Goal: Task Accomplishment & Management: Complete application form

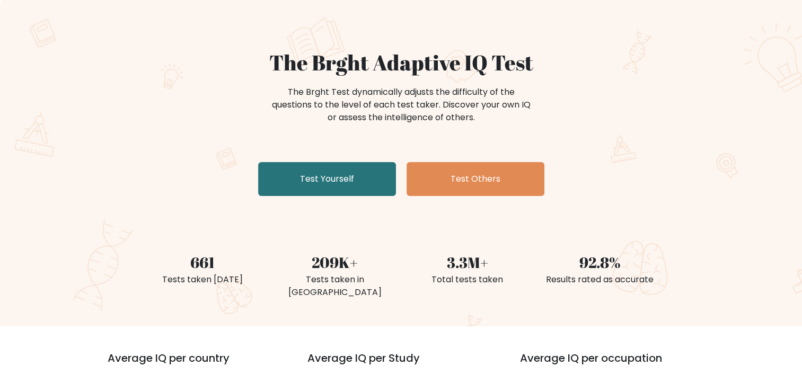
scroll to position [53, 0]
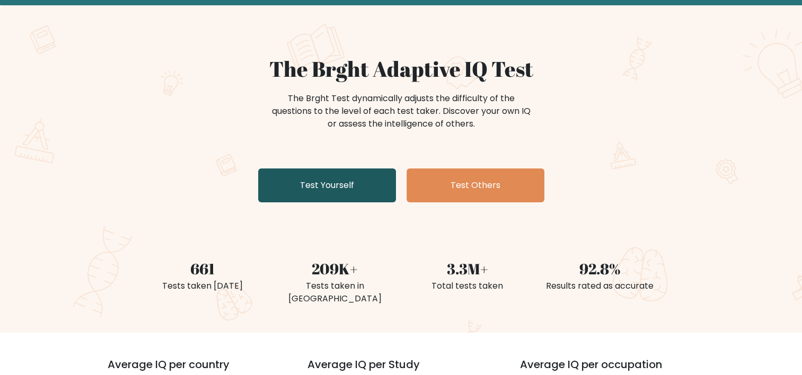
click at [291, 184] on link "Test Yourself" at bounding box center [327, 186] width 138 height 34
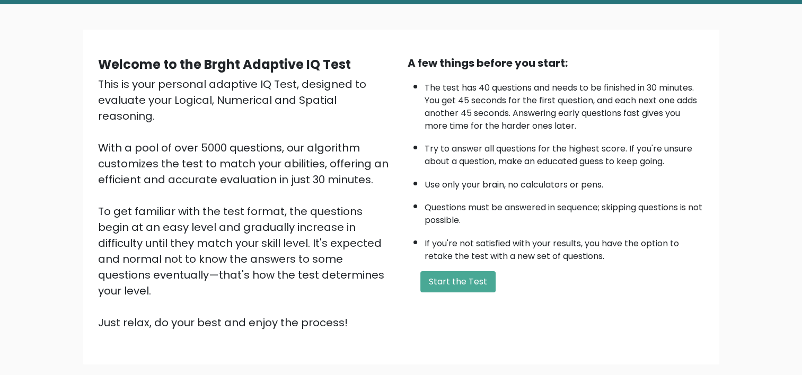
scroll to position [106, 0]
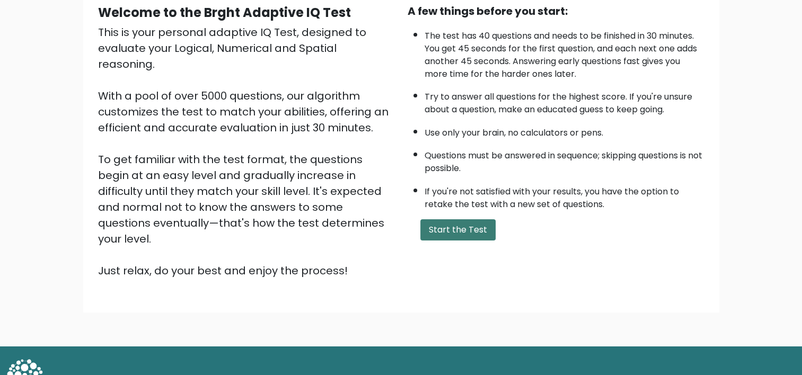
click at [456, 235] on button "Start the Test" at bounding box center [457, 229] width 75 height 21
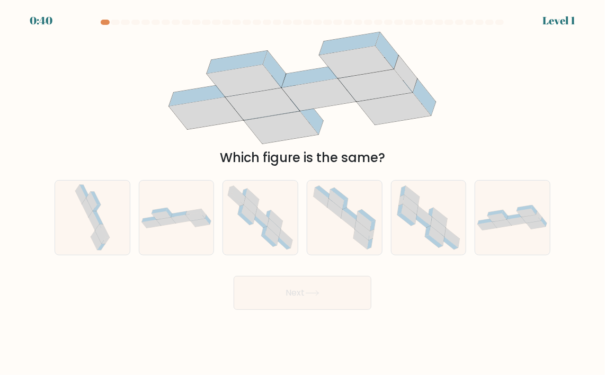
click at [569, 326] on body "0:40 Level 1" at bounding box center [302, 187] width 605 height 375
click at [425, 223] on icon at bounding box center [422, 221] width 18 height 13
click at [303, 193] on input "e." at bounding box center [303, 190] width 1 height 5
radio input "true"
click at [318, 284] on button "Next" at bounding box center [303, 293] width 138 height 34
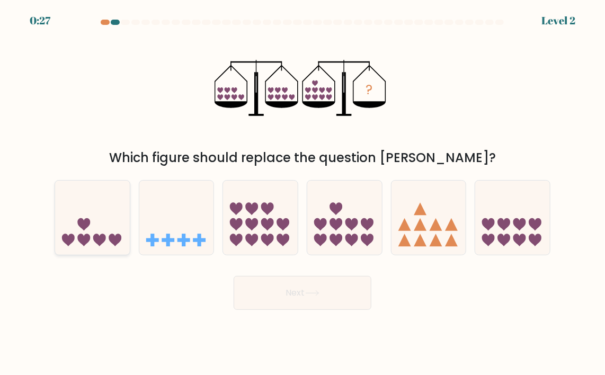
click at [78, 223] on icon at bounding box center [84, 224] width 13 height 13
click at [303, 193] on input "a." at bounding box center [303, 190] width 1 height 5
radio input "true"
click at [313, 289] on button "Next" at bounding box center [303, 293] width 138 height 34
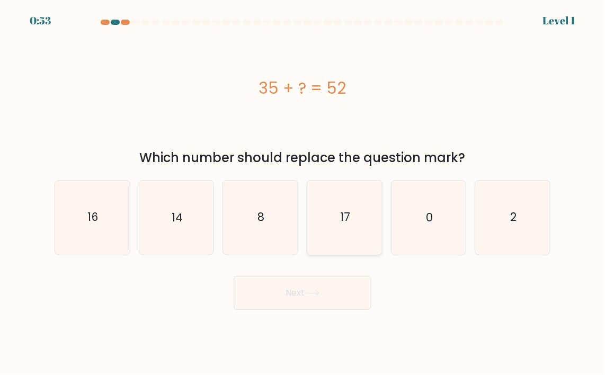
click at [362, 215] on icon "17" at bounding box center [345, 218] width 74 height 74
click at [303, 193] on input "d. 17" at bounding box center [303, 190] width 1 height 5
radio input "true"
click at [343, 290] on button "Next" at bounding box center [303, 293] width 138 height 34
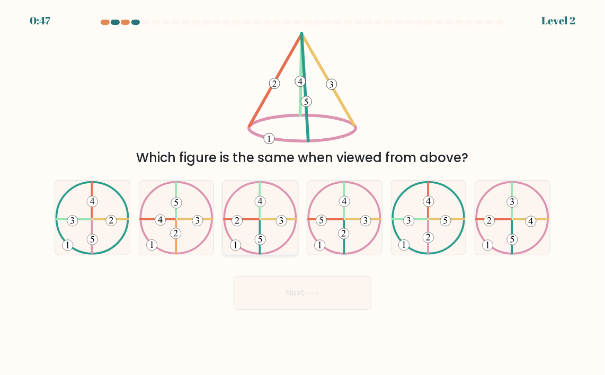
click at [260, 221] on 225 at bounding box center [260, 237] width 0 height 33
click at [303, 193] on input "c." at bounding box center [303, 190] width 1 height 5
radio input "true"
click at [348, 290] on button "Next" at bounding box center [303, 293] width 138 height 34
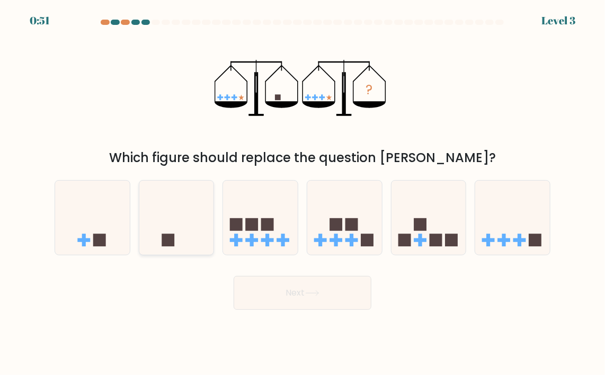
click at [197, 221] on icon at bounding box center [176, 218] width 75 height 62
click at [303, 193] on input "b." at bounding box center [303, 190] width 1 height 5
radio input "true"
click at [348, 308] on button "Next" at bounding box center [303, 293] width 138 height 34
click at [349, 304] on button "Next" at bounding box center [303, 293] width 138 height 34
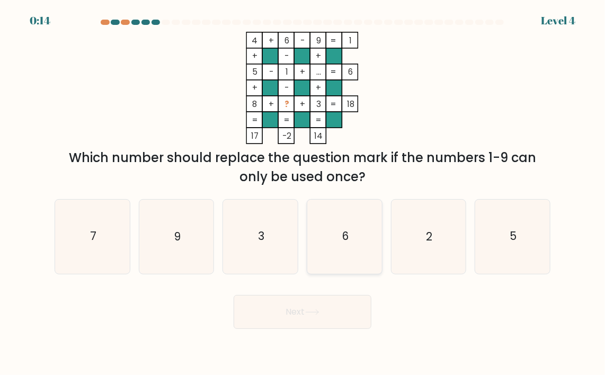
click at [352, 240] on icon "6" at bounding box center [345, 237] width 74 height 74
click at [303, 193] on input "d. 6" at bounding box center [303, 190] width 1 height 5
radio input "true"
click at [501, 236] on icon "5" at bounding box center [513, 237] width 74 height 74
click at [303, 193] on input "f. 5" at bounding box center [303, 190] width 1 height 5
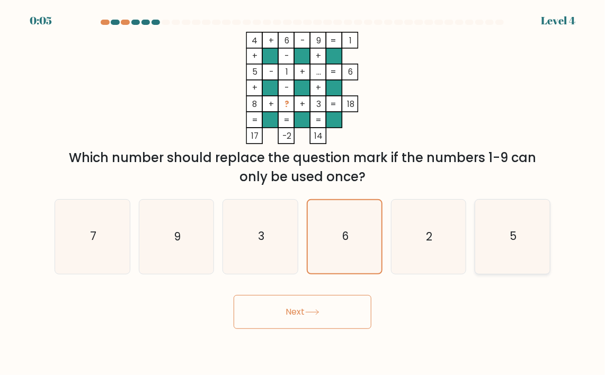
radio input "true"
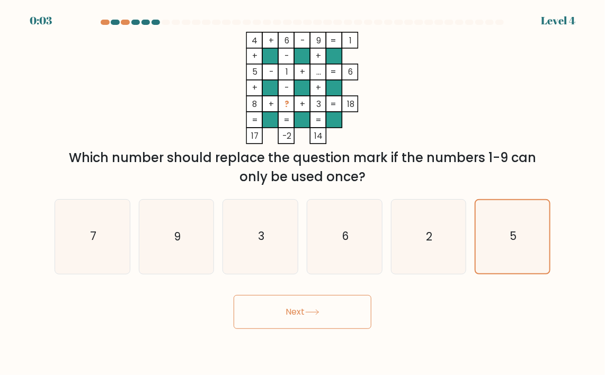
click at [327, 318] on button "Next" at bounding box center [303, 312] width 138 height 34
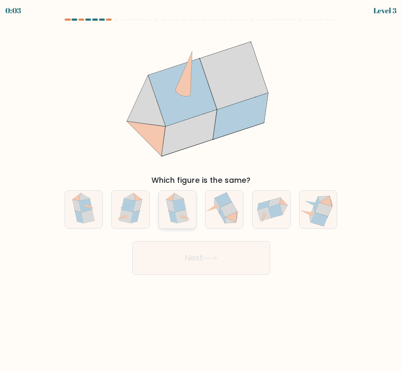
click at [192, 210] on icon at bounding box center [177, 210] width 30 height 38
click at [201, 191] on input "c." at bounding box center [201, 188] width 1 height 5
radio input "true"
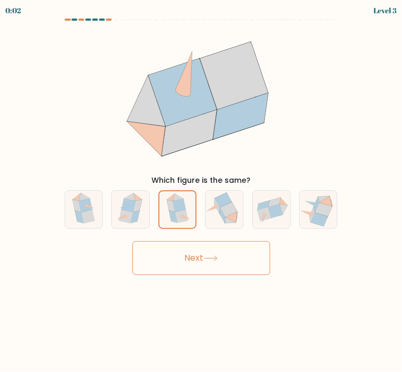
click at [192, 259] on button "Next" at bounding box center [202, 258] width 138 height 34
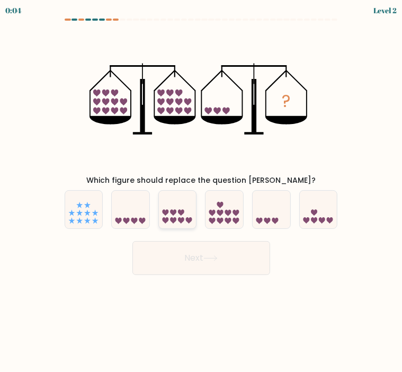
click at [184, 213] on icon at bounding box center [181, 213] width 6 height 6
click at [201, 191] on input "c." at bounding box center [201, 188] width 1 height 5
radio input "true"
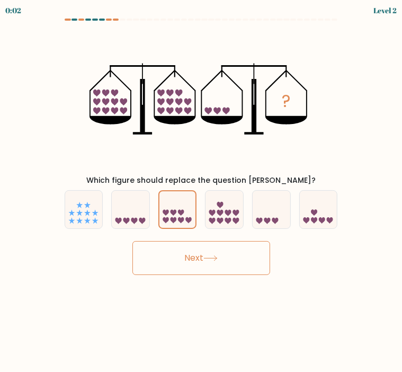
click at [207, 245] on button "Next" at bounding box center [202, 258] width 138 height 34
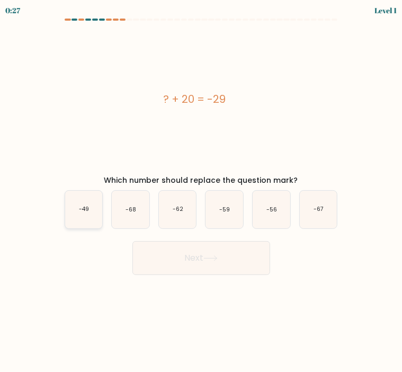
click at [85, 210] on text "-49" at bounding box center [84, 210] width 10 height 8
click at [201, 191] on input "a. -49" at bounding box center [201, 188] width 1 height 5
radio input "true"
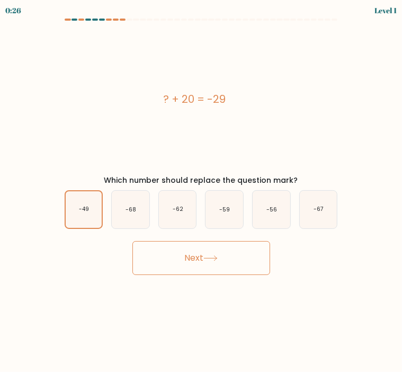
click at [177, 256] on button "Next" at bounding box center [202, 258] width 138 height 34
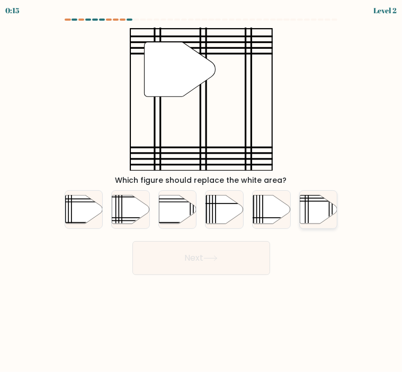
click at [310, 217] on icon at bounding box center [319, 209] width 38 height 29
click at [202, 191] on input "f." at bounding box center [201, 188] width 1 height 5
radio input "true"
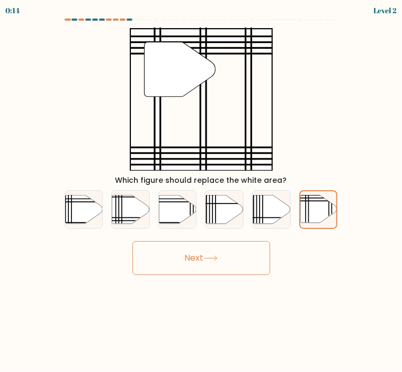
click at [221, 248] on button "Next" at bounding box center [202, 258] width 138 height 34
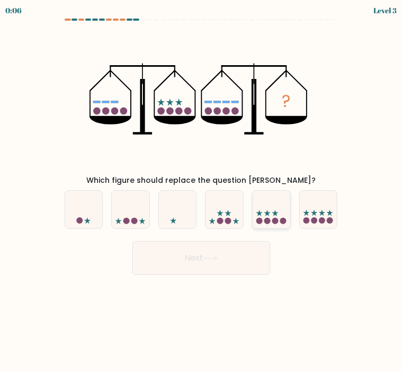
click at [269, 222] on circle at bounding box center [268, 221] width 6 height 6
click at [202, 191] on input "e." at bounding box center [201, 188] width 1 height 5
radio input "true"
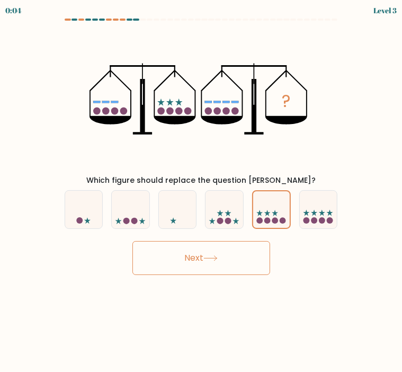
click at [206, 252] on button "Next" at bounding box center [202, 258] width 138 height 34
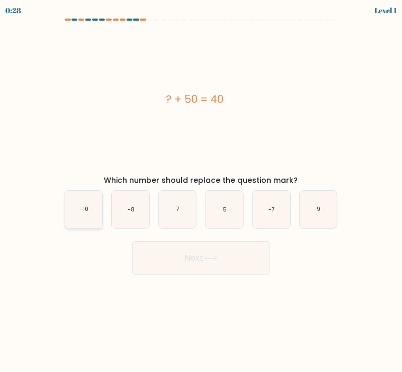
click at [91, 197] on icon "-10" at bounding box center [84, 210] width 38 height 38
click at [201, 191] on input "a. -10" at bounding box center [201, 188] width 1 height 5
radio input "true"
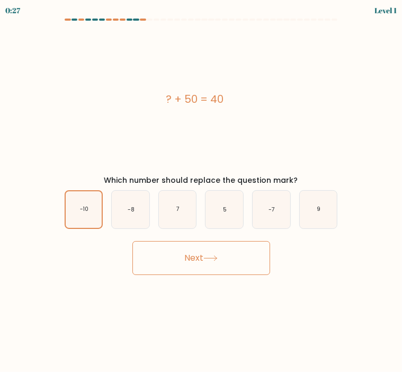
click at [154, 240] on div "Next" at bounding box center [201, 254] width 286 height 42
click at [157, 246] on button "Next" at bounding box center [202, 258] width 138 height 34
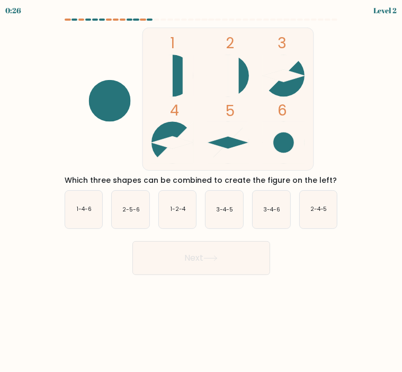
click at [211, 259] on icon at bounding box center [211, 259] width 14 height 6
click at [77, 206] on text "1-4-6" at bounding box center [84, 210] width 15 height 8
click at [201, 191] on input "a. 1-4-6" at bounding box center [201, 188] width 1 height 5
radio input "true"
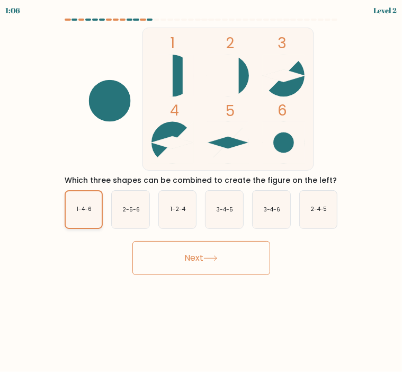
click at [85, 198] on icon "1-4-6" at bounding box center [84, 209] width 37 height 37
click at [201, 191] on input "a. 1-4-6" at bounding box center [201, 188] width 1 height 5
click at [59, 254] on div "Next" at bounding box center [201, 254] width 286 height 42
click at [233, 217] on icon "3-4-5" at bounding box center [225, 210] width 38 height 38
click at [202, 191] on input "d. 3-4-5" at bounding box center [201, 188] width 1 height 5
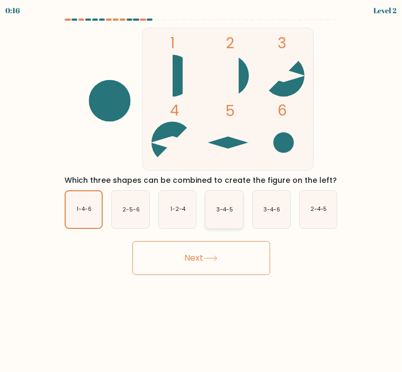
radio input "true"
click at [179, 254] on button "Next" at bounding box center [202, 258] width 138 height 34
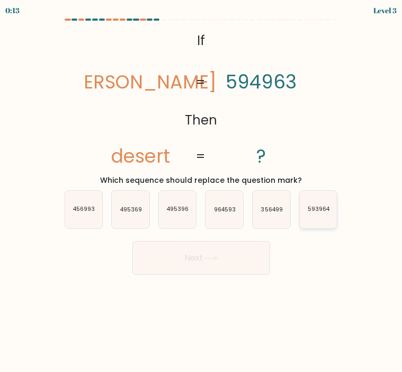
click at [314, 224] on icon "593964" at bounding box center [319, 210] width 38 height 38
click at [202, 191] on input "f. 593964" at bounding box center [201, 188] width 1 height 5
radio input "true"
click at [227, 250] on button "Next" at bounding box center [202, 258] width 138 height 34
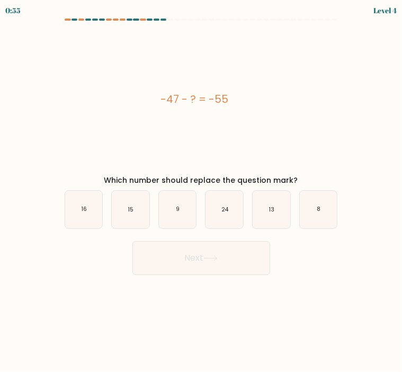
click at [114, 103] on div "-47 - ? = -55" at bounding box center [195, 99] width 278 height 16
click at [320, 214] on icon "8" at bounding box center [319, 210] width 38 height 38
click at [202, 191] on input "f. 8" at bounding box center [201, 188] width 1 height 5
radio input "true"
click at [320, 214] on icon "8" at bounding box center [319, 209] width 37 height 37
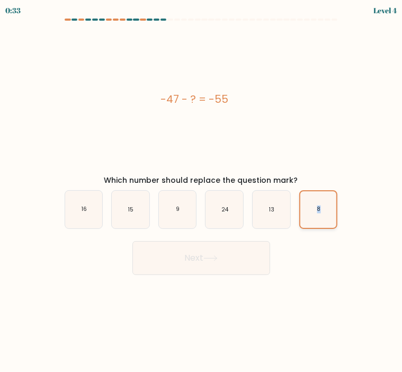
click at [202, 191] on input "f. 8" at bounding box center [201, 188] width 1 height 5
click at [208, 254] on button "Next" at bounding box center [202, 258] width 138 height 34
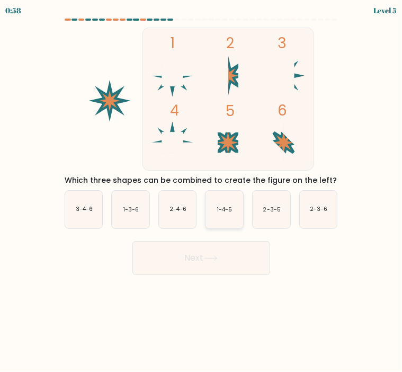
click at [231, 206] on text "1-4-5" at bounding box center [225, 210] width 15 height 8
click at [202, 191] on input "d. 1-4-5" at bounding box center [201, 188] width 1 height 5
radio input "true"
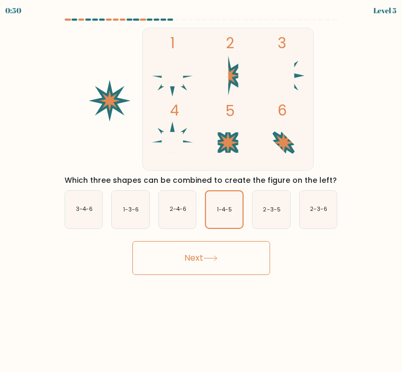
click at [223, 253] on button "Next" at bounding box center [202, 258] width 138 height 34
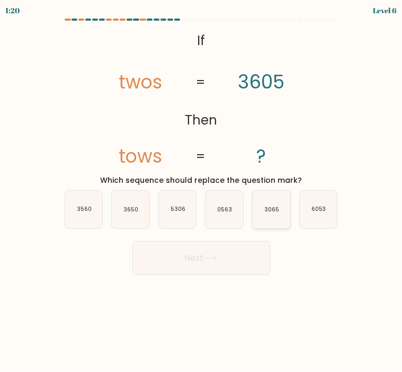
click at [278, 214] on icon "3065" at bounding box center [272, 210] width 38 height 38
click at [202, 191] on input "e. 3065" at bounding box center [201, 188] width 1 height 5
radio input "true"
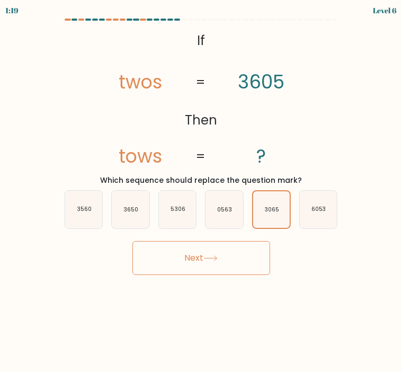
click at [233, 260] on button "Next" at bounding box center [202, 258] width 138 height 34
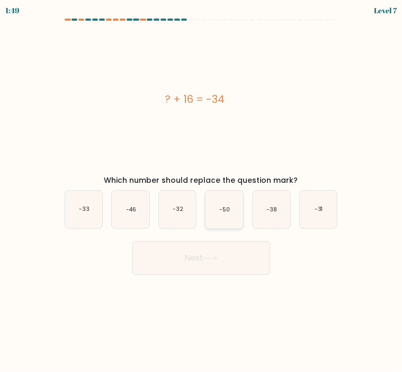
click at [221, 205] on icon "-50" at bounding box center [225, 210] width 38 height 38
click at [202, 191] on input "d. -50" at bounding box center [201, 188] width 1 height 5
radio input "true"
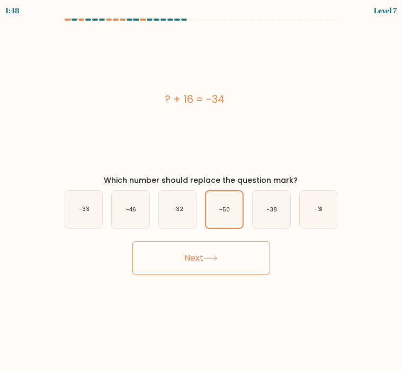
click at [229, 256] on button "Next" at bounding box center [202, 258] width 138 height 34
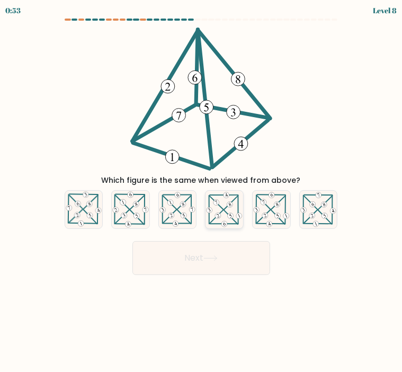
click at [217, 218] on 584 at bounding box center [218, 215] width 7 height 7
click at [202, 191] on input "d." at bounding box center [201, 188] width 1 height 5
radio input "true"
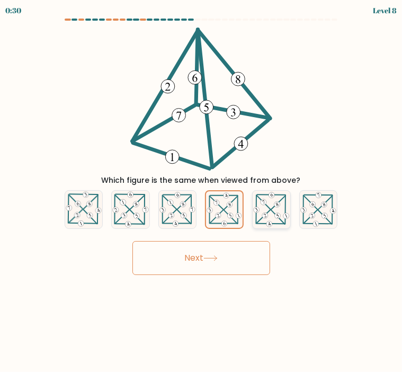
click at [276, 209] on icon at bounding box center [272, 209] width 38 height 37
click at [202, 191] on input "e." at bounding box center [201, 188] width 1 height 5
radio input "true"
click at [240, 252] on button "Next" at bounding box center [202, 258] width 138 height 34
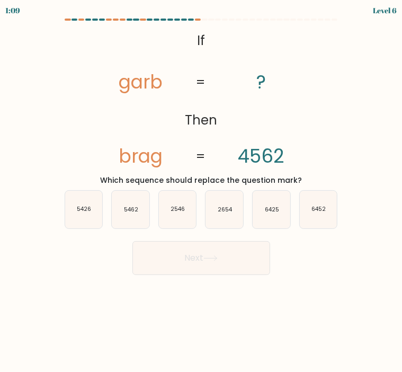
click at [363, 236] on form "If ?" at bounding box center [201, 147] width 402 height 257
click at [274, 214] on icon "6425" at bounding box center [272, 210] width 38 height 38
click at [202, 191] on input "e. 6425" at bounding box center [201, 188] width 1 height 5
radio input "true"
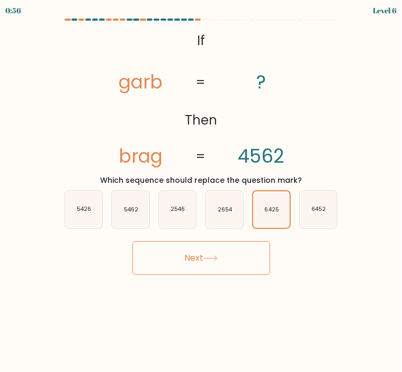
click at [203, 262] on button "Next" at bounding box center [202, 258] width 138 height 34
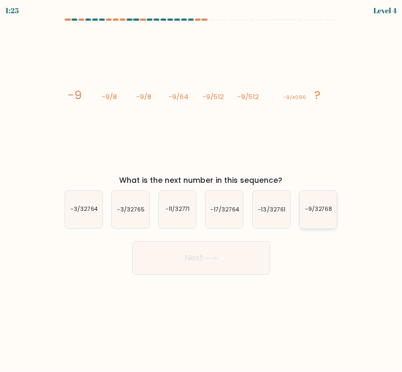
click at [314, 218] on icon "-9/32768" at bounding box center [319, 210] width 38 height 38
click at [202, 191] on input "f. -9/32768" at bounding box center [201, 188] width 1 height 5
radio input "true"
click at [217, 257] on icon at bounding box center [210, 258] width 13 height 5
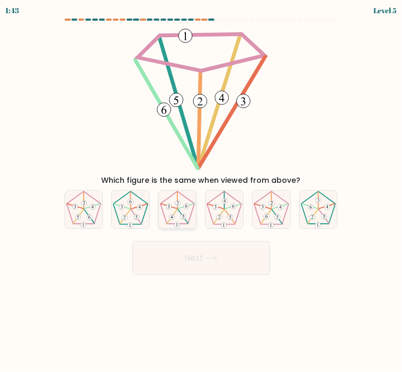
click at [180, 212] on icon at bounding box center [178, 210] width 38 height 38
click at [201, 191] on input "c." at bounding box center [201, 188] width 1 height 5
radio input "true"
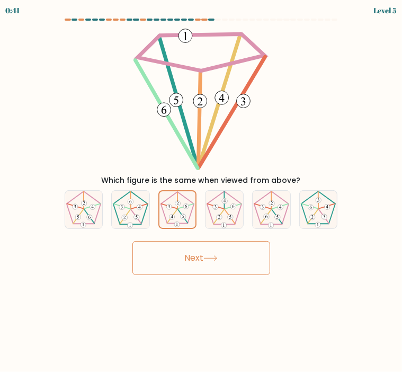
click at [214, 260] on icon at bounding box center [211, 259] width 14 height 6
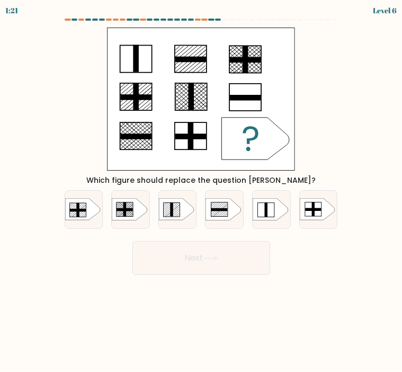
click at [349, 245] on form "a." at bounding box center [201, 147] width 402 height 257
click at [182, 217] on icon at bounding box center [176, 210] width 35 height 22
click at [201, 191] on input "c." at bounding box center [201, 188] width 1 height 5
radio input "true"
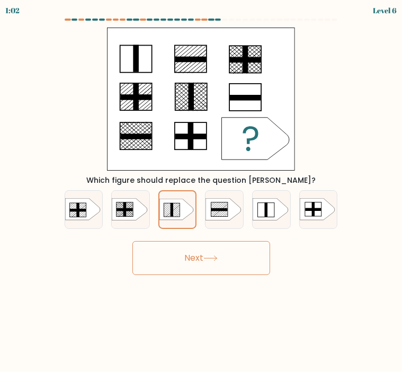
click at [195, 254] on button "Next" at bounding box center [202, 258] width 138 height 34
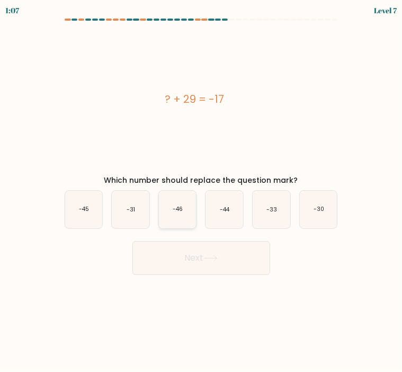
drag, startPoint x: 179, startPoint y: 214, endPoint x: 182, endPoint y: 224, distance: 11.2
click at [179, 214] on icon "-46" at bounding box center [178, 210] width 38 height 38
click at [201, 191] on input "c. -46" at bounding box center [201, 188] width 1 height 5
radio input "true"
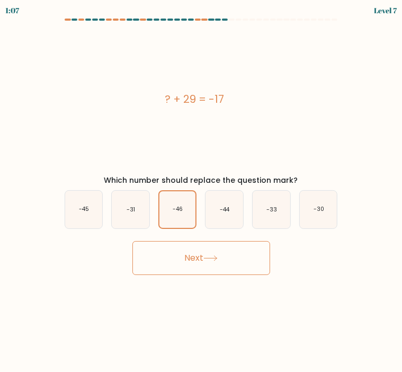
click at [203, 259] on button "Next" at bounding box center [202, 258] width 138 height 34
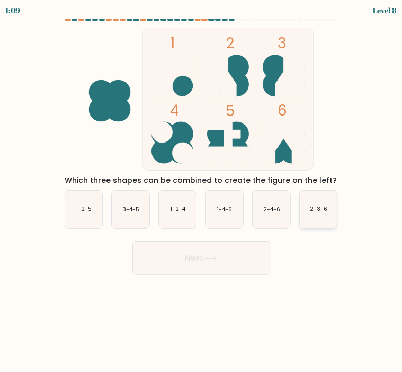
click at [326, 204] on icon "2-3-6" at bounding box center [319, 210] width 38 height 38
click at [202, 191] on input "f. 2-3-6" at bounding box center [201, 188] width 1 height 5
radio input "true"
click at [226, 257] on button "Next" at bounding box center [202, 258] width 138 height 34
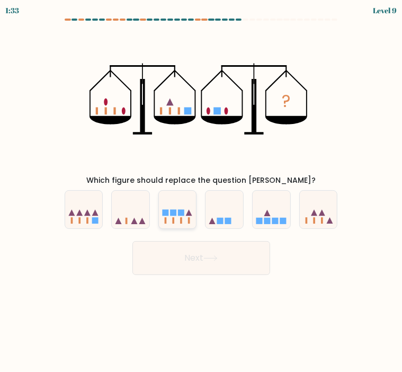
click at [168, 213] on rect at bounding box center [165, 213] width 6 height 6
click at [201, 191] on input "c." at bounding box center [201, 188] width 1 height 5
radio input "true"
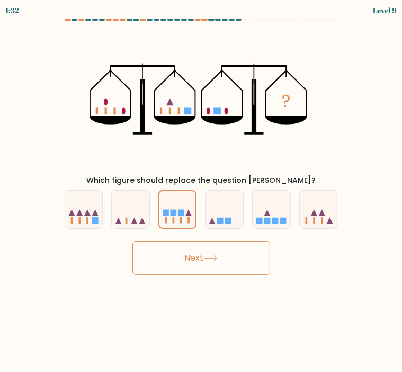
click at [191, 257] on button "Next" at bounding box center [202, 258] width 138 height 34
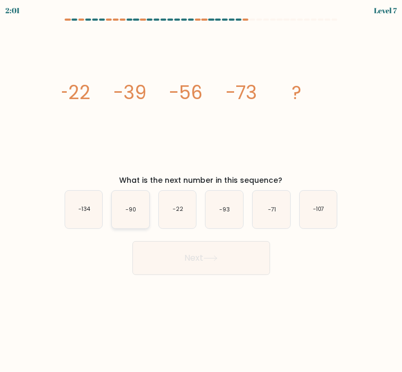
click at [130, 207] on text "-90" at bounding box center [131, 210] width 11 height 8
click at [201, 191] on input "b. -90" at bounding box center [201, 188] width 1 height 5
radio input "true"
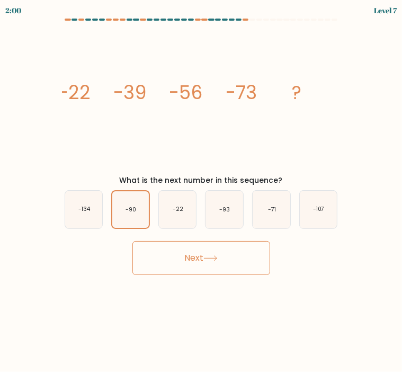
click at [178, 254] on button "Next" at bounding box center [202, 258] width 138 height 34
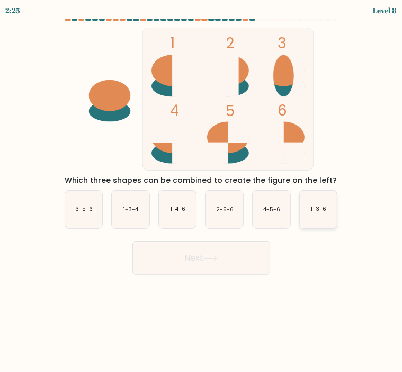
click at [311, 210] on icon "1-3-6" at bounding box center [319, 210] width 38 height 38
click at [202, 191] on input "f. 1-3-6" at bounding box center [201, 188] width 1 height 5
radio input "true"
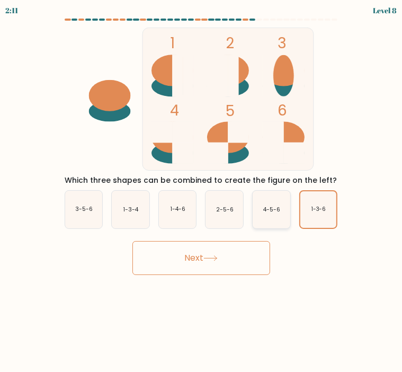
click at [261, 214] on icon "4-5-6" at bounding box center [272, 210] width 38 height 38
click at [202, 191] on input "e. 4-5-6" at bounding box center [201, 188] width 1 height 5
radio input "true"
click at [230, 257] on button "Next" at bounding box center [202, 258] width 138 height 34
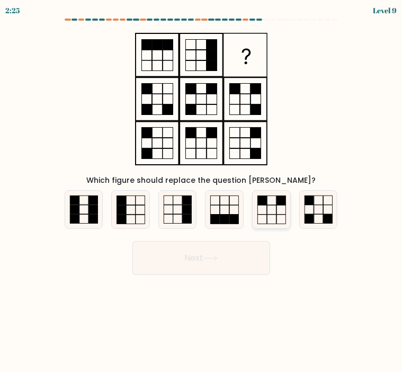
click at [288, 207] on icon at bounding box center [272, 210] width 38 height 38
click at [202, 191] on input "e." at bounding box center [201, 188] width 1 height 5
radio input "true"
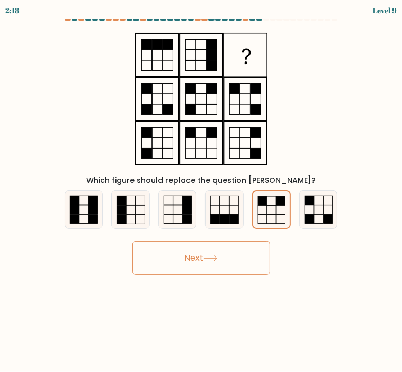
click at [257, 248] on button "Next" at bounding box center [202, 258] width 138 height 34
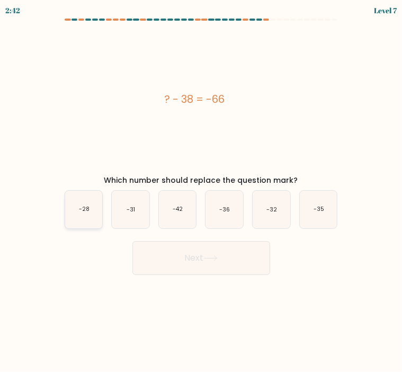
click at [99, 216] on icon "-28" at bounding box center [84, 210] width 38 height 38
click at [201, 191] on input "a. -28" at bounding box center [201, 188] width 1 height 5
radio input "true"
click at [189, 257] on button "Next" at bounding box center [202, 258] width 138 height 34
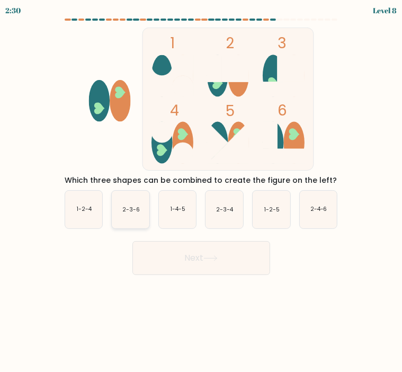
click at [134, 214] on icon "2-3-6" at bounding box center [131, 210] width 38 height 38
click at [201, 191] on input "b. 2-3-6" at bounding box center [201, 188] width 1 height 5
radio input "true"
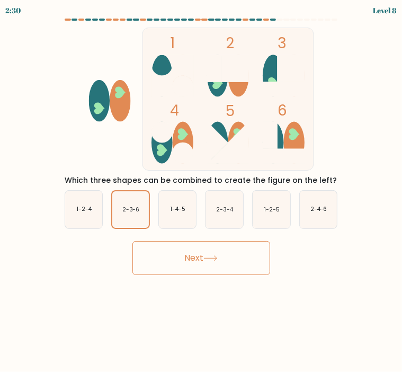
click at [186, 257] on button "Next" at bounding box center [202, 258] width 138 height 34
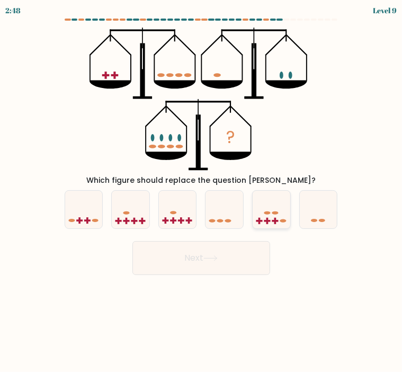
click at [274, 215] on icon at bounding box center [272, 209] width 38 height 31
click at [202, 191] on input "e." at bounding box center [201, 188] width 1 height 5
radio input "true"
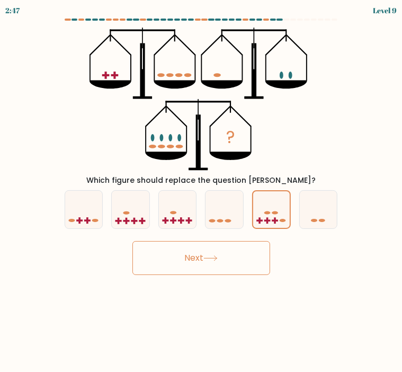
click at [203, 261] on button "Next" at bounding box center [202, 258] width 138 height 34
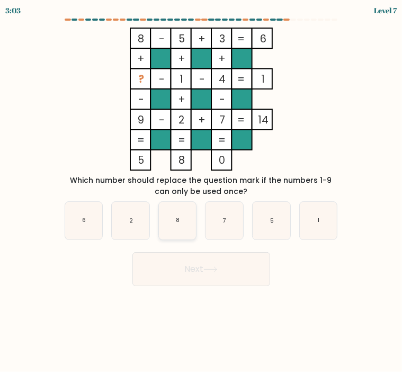
click at [169, 220] on icon "8" at bounding box center [178, 221] width 38 height 38
click at [201, 191] on input "c. 8" at bounding box center [201, 188] width 1 height 5
radio input "true"
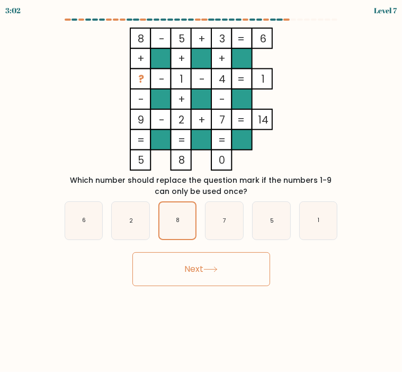
click at [203, 270] on button "Next" at bounding box center [202, 269] width 138 height 34
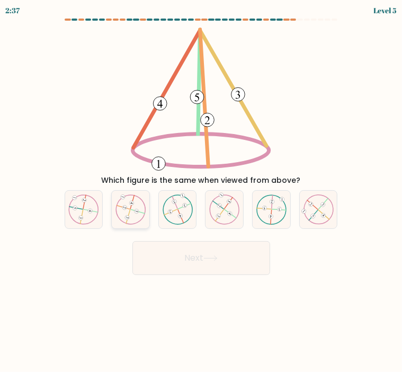
click at [137, 213] on 732 at bounding box center [136, 211] width 5 height 5
click at [201, 191] on input "b." at bounding box center [201, 188] width 1 height 5
radio input "true"
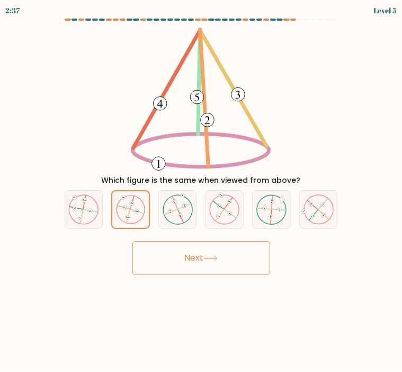
click at [165, 260] on button "Next" at bounding box center [202, 258] width 138 height 34
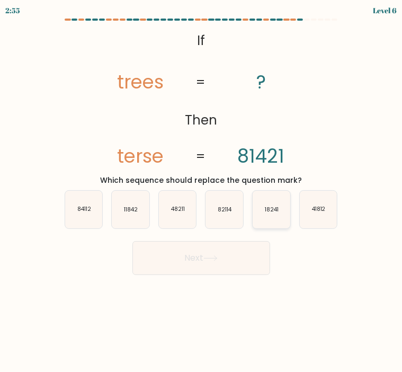
click at [274, 213] on text "18241" at bounding box center [272, 210] width 14 height 8
click at [202, 191] on input "e. 18241" at bounding box center [201, 188] width 1 height 5
radio input "true"
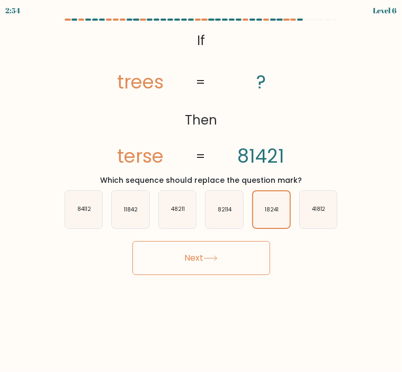
click at [194, 260] on button "Next" at bounding box center [202, 258] width 138 height 34
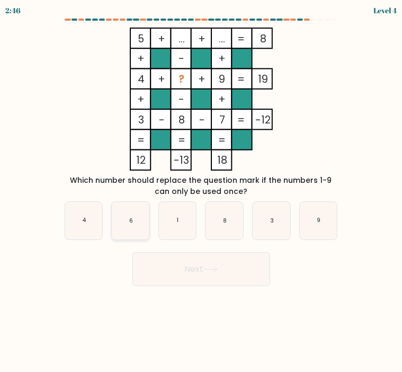
drag, startPoint x: 151, startPoint y: 218, endPoint x: 144, endPoint y: 219, distance: 6.4
click at [151, 218] on div "b. 6" at bounding box center [130, 220] width 47 height 39
click at [144, 219] on icon "6" at bounding box center [131, 221] width 38 height 38
click at [201, 191] on input "b. 6" at bounding box center [201, 188] width 1 height 5
radio input "true"
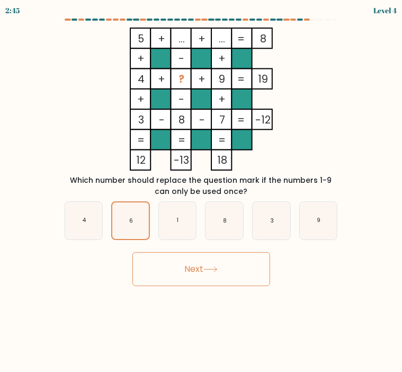
click at [199, 260] on button "Next" at bounding box center [202, 269] width 138 height 34
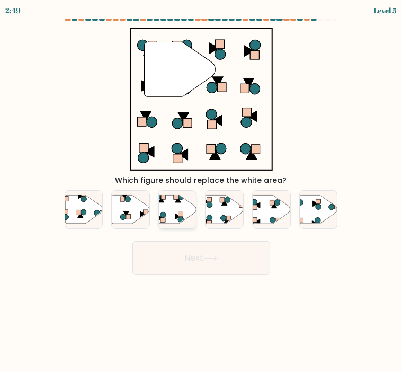
click at [187, 217] on icon at bounding box center [178, 209] width 38 height 29
click at [201, 191] on input "c." at bounding box center [201, 188] width 1 height 5
radio input "true"
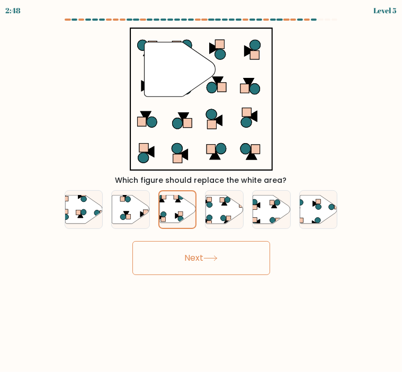
click at [204, 257] on button "Next" at bounding box center [202, 258] width 138 height 34
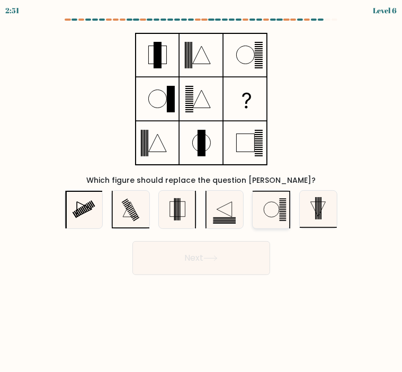
click at [272, 209] on icon at bounding box center [272, 210] width 38 height 38
click at [202, 191] on input "e." at bounding box center [201, 188] width 1 height 5
radio input "true"
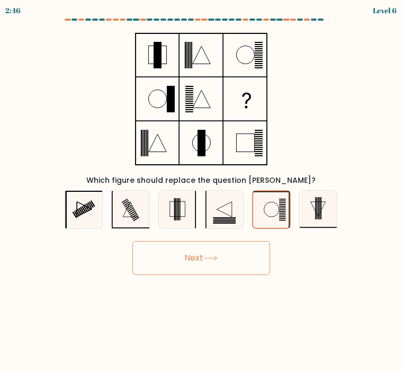
click at [275, 260] on div "Next" at bounding box center [201, 254] width 286 height 42
click at [249, 257] on button "Next" at bounding box center [202, 258] width 138 height 34
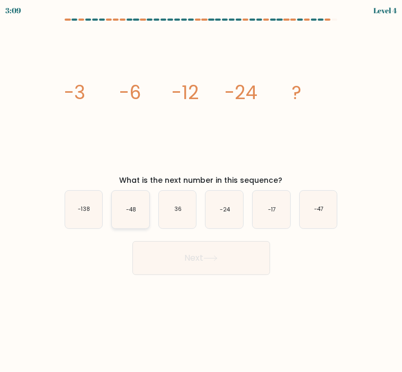
click at [133, 206] on text "-48" at bounding box center [131, 210] width 10 height 8
click at [201, 191] on input "b. -48" at bounding box center [201, 188] width 1 height 5
radio input "true"
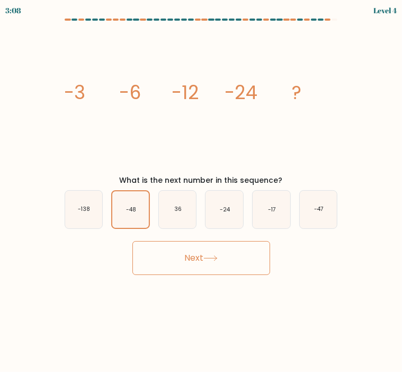
click at [204, 258] on button "Next" at bounding box center [202, 258] width 138 height 34
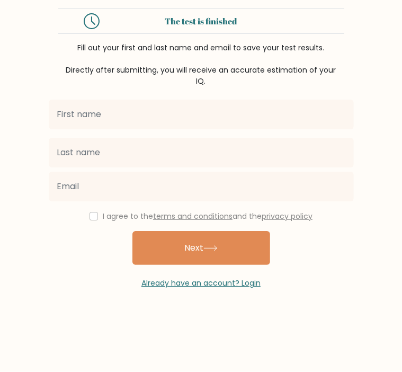
click at [137, 130] on div at bounding box center [201, 114] width 318 height 38
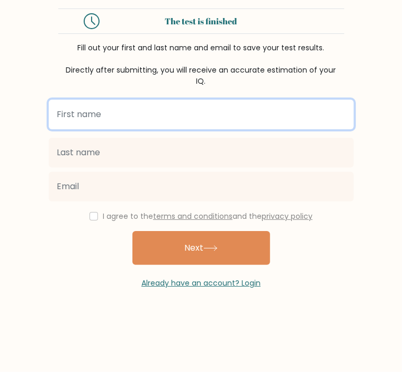
click at [143, 126] on input "text" at bounding box center [201, 115] width 305 height 30
type input "Necco [DEMOGRAPHIC_DATA]"
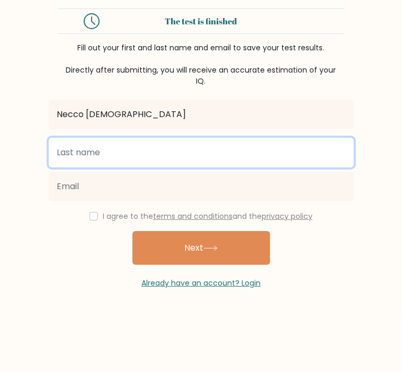
type input "Sombrio"
type input "sombrio.necco@gmail.com"
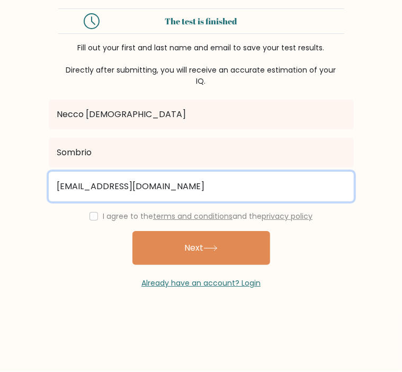
click at [152, 179] on input "sombrio.necco@gmail.com" at bounding box center [201, 187] width 305 height 30
click at [148, 189] on input "email" at bounding box center [201, 187] width 305 height 30
type input "sombrio.necco@gmail.com"
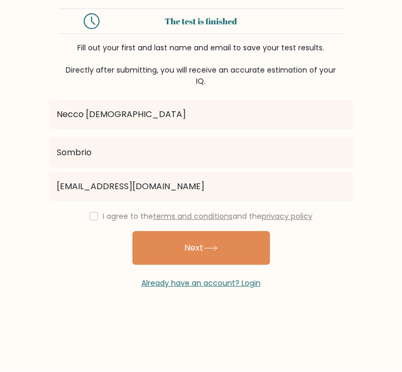
click at [97, 221] on div "I agree to the terms and conditions and the privacy policy" at bounding box center [201, 216] width 318 height 13
click at [86, 213] on div "I agree to the terms and conditions and the privacy policy" at bounding box center [201, 216] width 318 height 13
click at [91, 215] on input "checkbox" at bounding box center [94, 216] width 8 height 8
checkbox input "true"
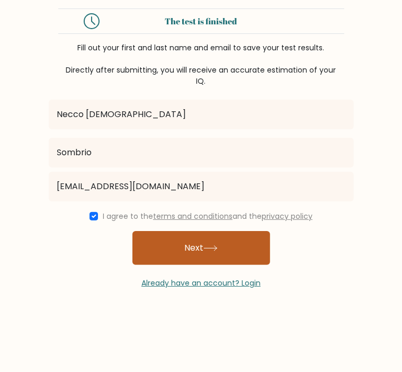
click at [198, 251] on button "Next" at bounding box center [202, 248] width 138 height 34
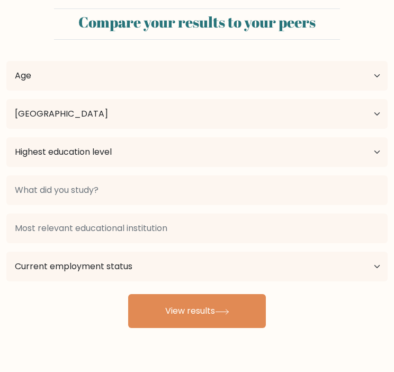
select select "PH"
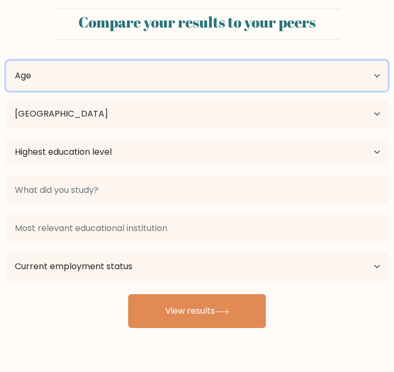
click at [306, 79] on select "Age Under [DEMOGRAPHIC_DATA] [DEMOGRAPHIC_DATA] [DEMOGRAPHIC_DATA] [DEMOGRAPHIC…" at bounding box center [197, 76] width 382 height 30
select select "25_34"
click at [6, 61] on select "Age Under [DEMOGRAPHIC_DATA] [DEMOGRAPHIC_DATA] [DEMOGRAPHIC_DATA] [DEMOGRAPHIC…" at bounding box center [197, 76] width 382 height 30
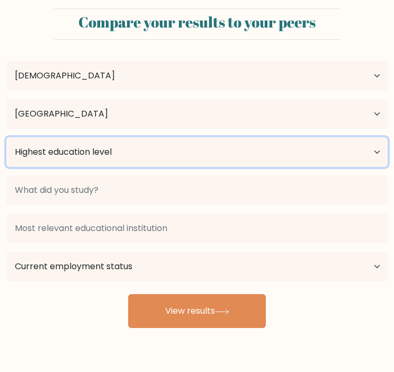
click at [98, 159] on select "Highest education level No schooling Primary Lower Secondary Upper Secondary Oc…" at bounding box center [197, 152] width 382 height 30
select select "bachelors_degree"
click at [6, 137] on select "Highest education level No schooling Primary Lower Secondary Upper Secondary Oc…" at bounding box center [197, 152] width 382 height 30
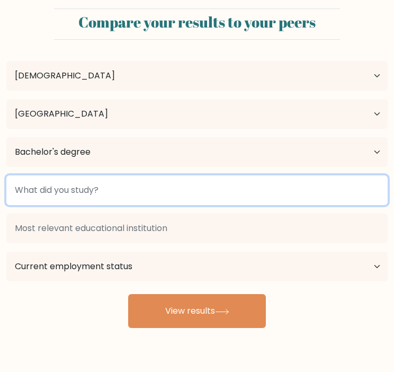
click at [85, 197] on input at bounding box center [197, 190] width 382 height 30
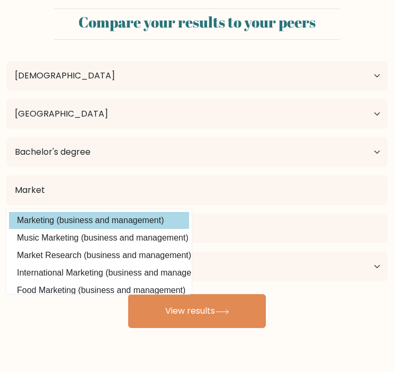
click at [119, 215] on option "Marketing (business and management)" at bounding box center [99, 220] width 180 height 17
type input "Marketing"
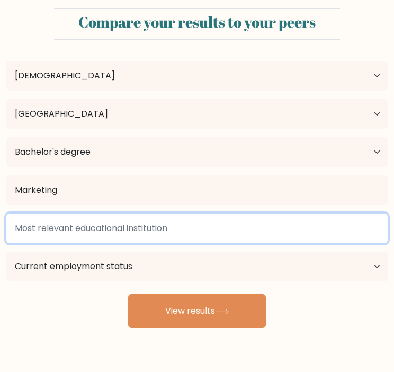
click at [116, 228] on input at bounding box center [197, 229] width 382 height 30
type input "s"
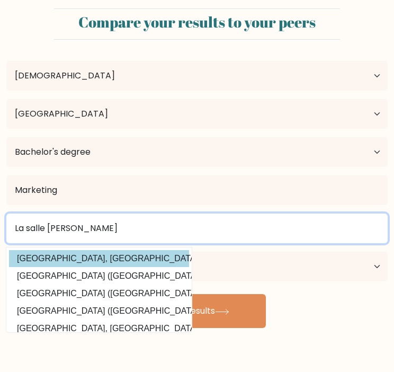
type input "La salle [PERSON_NAME]"
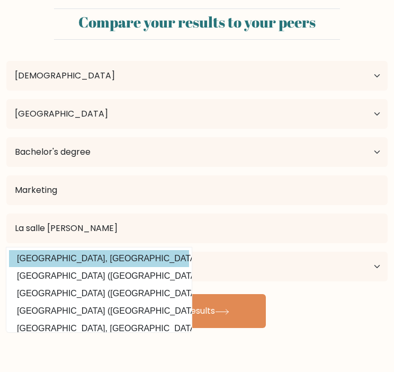
click at [166, 252] on div "[GEOGRAPHIC_DATA][PERSON_NAME], [GEOGRAPHIC_DATA] ([GEOGRAPHIC_DATA]) [GEOGRAPH…" at bounding box center [197, 247] width 394 height 76
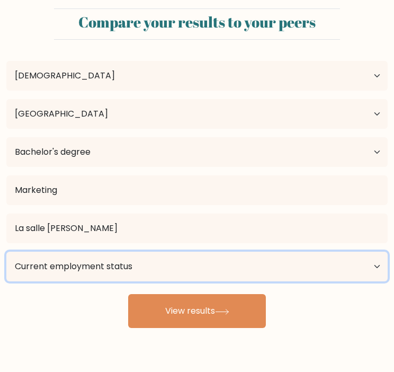
click at [166, 269] on select "Current employment status Employed Student Retired Other / prefer not to answer" at bounding box center [197, 267] width 382 height 30
select select "other"
click at [6, 252] on select "Current employment status Employed Student Retired Other / prefer not to answer" at bounding box center [197, 267] width 382 height 30
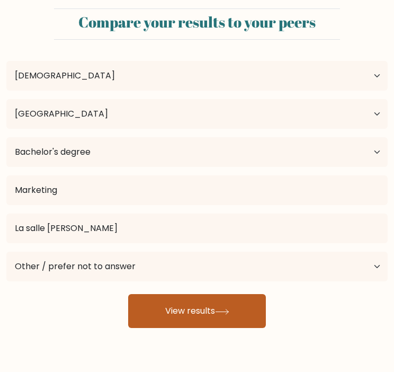
click at [197, 312] on button "View results" at bounding box center [197, 311] width 138 height 34
